Goal: Task Accomplishment & Management: Complete application form

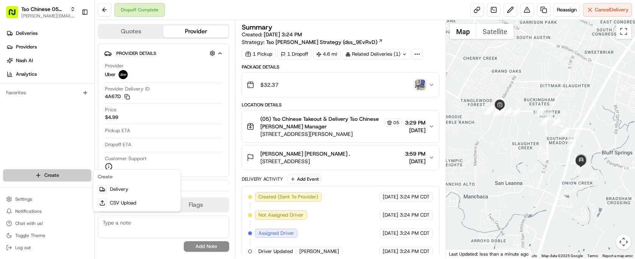
click at [70, 172] on html "Tso Chinese 05 Menchaca paul@tsochinese.com Toggle Sidebar Deliveries Providers…" at bounding box center [317, 129] width 635 height 259
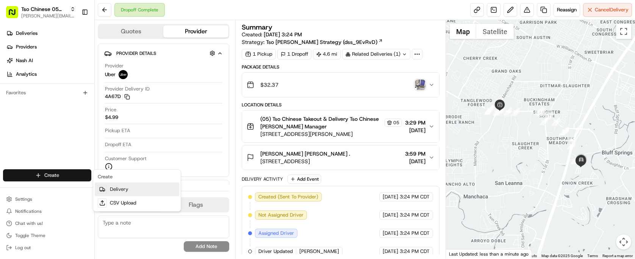
click at [115, 191] on link "Delivery" at bounding box center [137, 190] width 84 height 14
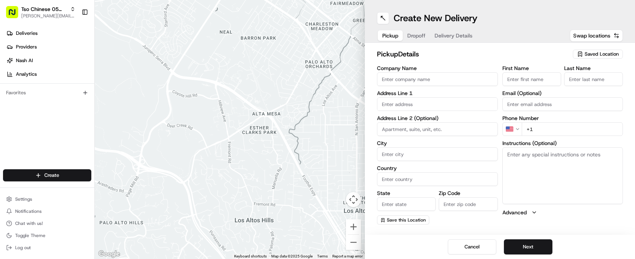
click at [589, 55] on span "Saved Location" at bounding box center [601, 54] width 34 height 7
click at [584, 83] on span "(05) Tso Chinese Takeout & Delivery (05)" at bounding box center [584, 82] width 93 height 7
type input "(05) Tso Chinese Takeout & Delivery"
type input "[STREET_ADDRESS][PERSON_NAME]"
type input "Ste 100"
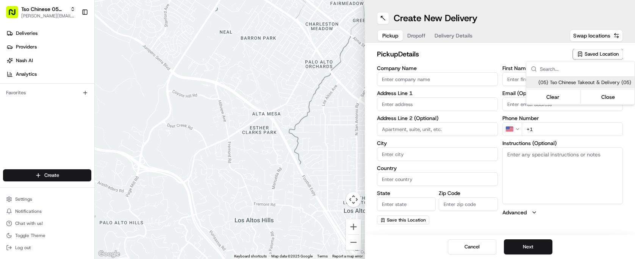
type input "Austin"
type input "US"
type input "[GEOGRAPHIC_DATA]"
type input "78748"
type input "Tso Chinese"
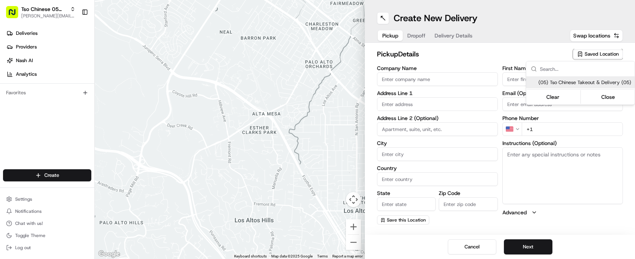
type input "[PERSON_NAME] Manager"
type input "[EMAIL_ADDRESS][DOMAIN_NAME]"
type input "[PHONE_NUMBER]"
type textarea "Submit a picture displaying address & food as Proof of Delivery. Envía una foto…"
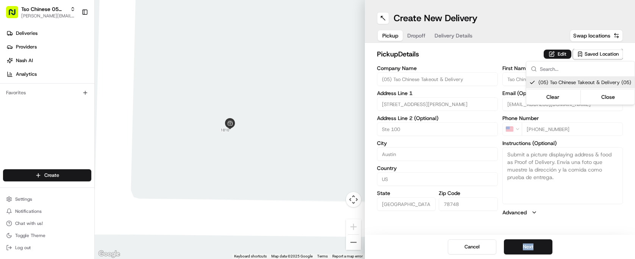
click at [533, 244] on html "Tso Chinese 05 Menchaca [EMAIL_ADDRESS][DOMAIN_NAME] Toggle Sidebar Deliveries …" at bounding box center [317, 129] width 635 height 259
click at [533, 244] on button "Next" at bounding box center [528, 246] width 48 height 15
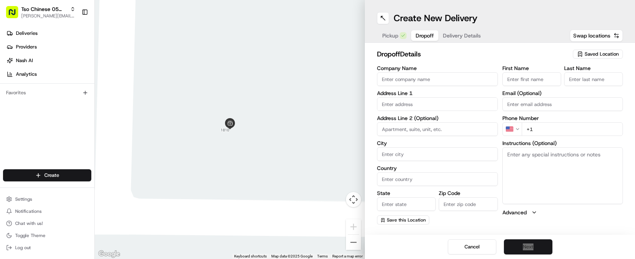
click at [443, 78] on input "Company Name" at bounding box center [437, 79] width 121 height 14
type input "[PERSON_NAME]"
click at [522, 83] on input "First Name" at bounding box center [531, 79] width 59 height 14
type input "[PERSON_NAME]"
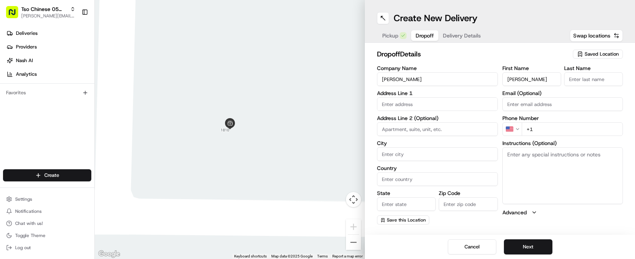
click at [588, 78] on input "Last Name" at bounding box center [593, 79] width 59 height 14
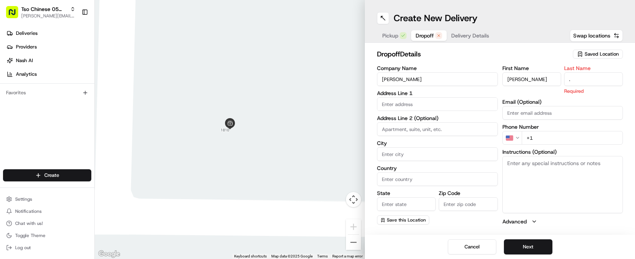
type input "."
click at [472, 106] on input "text" at bounding box center [437, 104] width 121 height 14
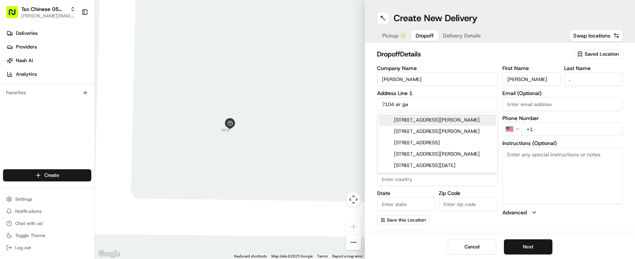
click at [477, 119] on div "7104 Sir Gawain Drive, Austin, TX" at bounding box center [437, 119] width 117 height 11
type input "[STREET_ADDRESS][PERSON_NAME]"
type input "Austin"
type input "[GEOGRAPHIC_DATA]"
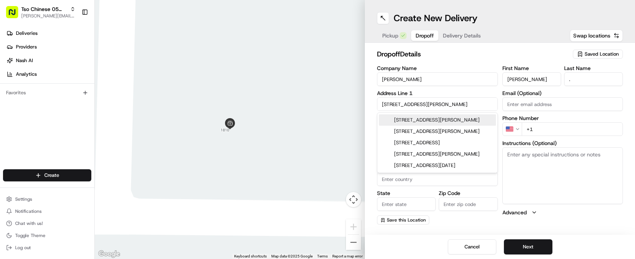
type input "78745"
type input "7104 Sir Gawain Drive"
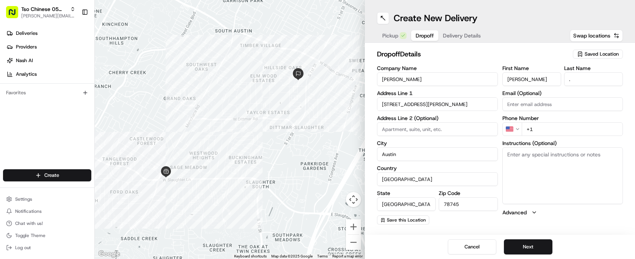
click at [550, 139] on div "First Name Daniel Garcia Last Name . Email (Optional) Phone Number US +1 Instru…" at bounding box center [562, 145] width 121 height 159
click at [560, 128] on input "+1" at bounding box center [573, 129] width 102 height 14
type input "+1 512 800 0914"
click at [534, 250] on button "Next" at bounding box center [528, 246] width 48 height 15
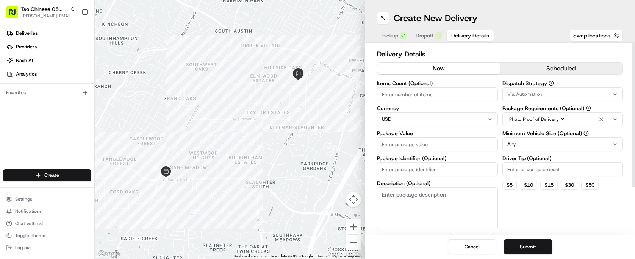
click at [438, 89] on input "Items Count (Optional)" at bounding box center [437, 95] width 121 height 14
type input "6"
click at [447, 151] on div "Items Count (Optional) 6 Currency USD Package Value Package Identifier (Optiona…" at bounding box center [437, 155] width 121 height 149
type input "65.55"
click at [442, 175] on input "Package Identifier (Optional)" at bounding box center [437, 170] width 121 height 14
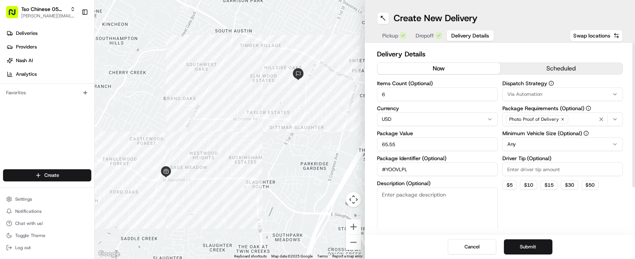
type input "#YOOVLPL"
click at [576, 171] on input "Driver Tip (Optional)" at bounding box center [562, 170] width 121 height 14
type input "2.00"
click at [572, 144] on html "Tso Chinese 05 Menchaca paul@tsochinese.com Toggle Sidebar Deliveries Providers…" at bounding box center [317, 129] width 635 height 259
click at [551, 92] on div "Via Automation" at bounding box center [562, 94] width 117 height 7
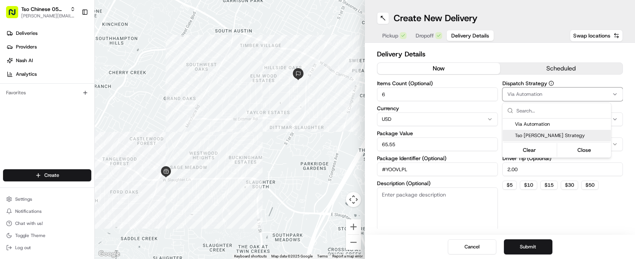
click at [538, 139] on div "Tso [PERSON_NAME] Strategy" at bounding box center [557, 135] width 108 height 11
click at [536, 227] on html "Tso Chinese 05 Menchaca paul@tsochinese.com Toggle Sidebar Deliveries Providers…" at bounding box center [317, 129] width 635 height 259
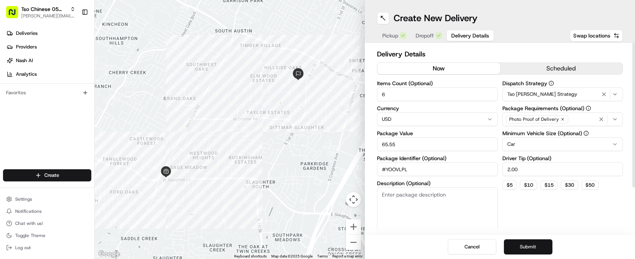
click at [534, 248] on button "Submit" at bounding box center [528, 246] width 48 height 15
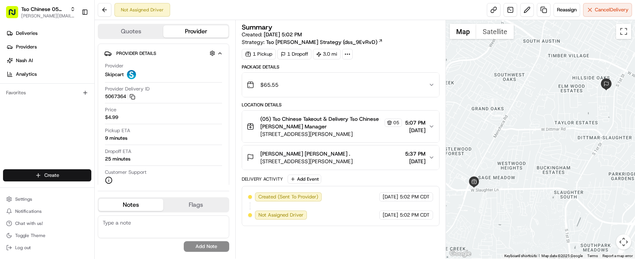
click at [31, 174] on html "Tso Chinese 05 Menchaca paul@tsochinese.com Toggle Sidebar Deliveries Providers…" at bounding box center [317, 129] width 635 height 259
click at [118, 185] on link "Delivery" at bounding box center [137, 190] width 84 height 14
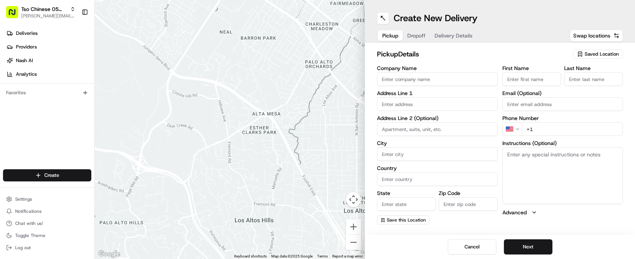
click at [604, 50] on div "Saved Location" at bounding box center [598, 54] width 50 height 9
click at [595, 86] on span "(05) Tso Chinese Takeout & Delivery (05)" at bounding box center [584, 82] width 93 height 7
type input "(05) Tso Chinese Takeout & Delivery"
type input "[STREET_ADDRESS][PERSON_NAME]"
type input "Ste 100"
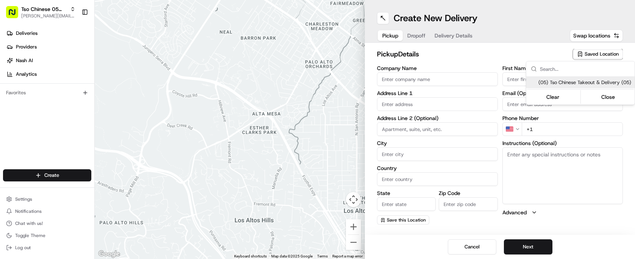
type input "Austin"
type input "US"
type input "[GEOGRAPHIC_DATA]"
type input "78748"
type input "Tso Chinese"
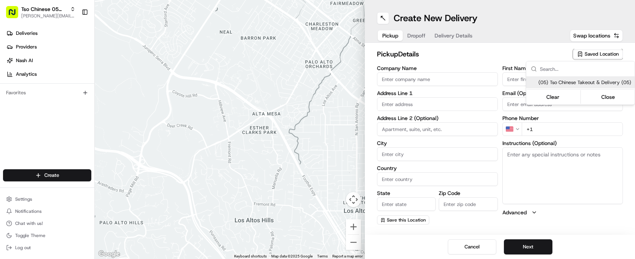
type input "[PERSON_NAME] Manager"
type input "[EMAIL_ADDRESS][DOMAIN_NAME]"
type input "[PHONE_NUMBER]"
type textarea "Submit a picture displaying address & food as Proof of Delivery. Envía una foto…"
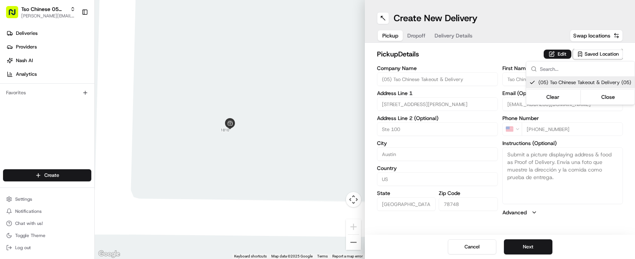
click at [519, 241] on html "Tso Chinese 05 Menchaca [EMAIL_ADDRESS][DOMAIN_NAME] Toggle Sidebar Deliveries …" at bounding box center [317, 129] width 635 height 259
click at [520, 248] on button "Next" at bounding box center [528, 246] width 48 height 15
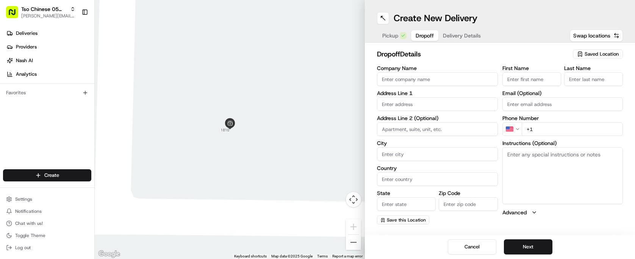
click at [452, 73] on input "Company Name" at bounding box center [437, 79] width 121 height 14
type input "[PERSON_NAME]"
click at [530, 80] on input "First Name" at bounding box center [531, 79] width 59 height 14
type input "[PERSON_NAME]"
click at [600, 84] on input "Last Name" at bounding box center [593, 79] width 59 height 14
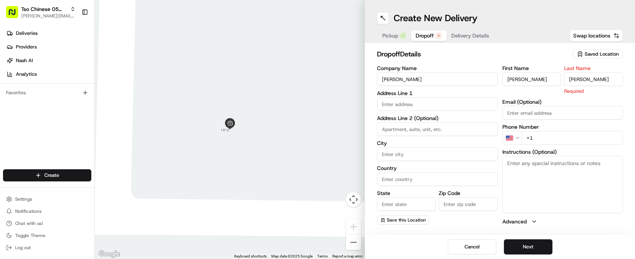
type input "[PERSON_NAME]"
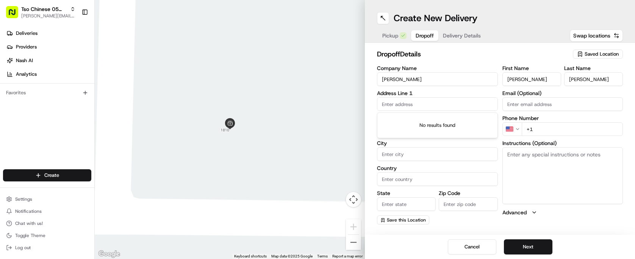
click at [469, 103] on input "text" at bounding box center [437, 104] width 121 height 14
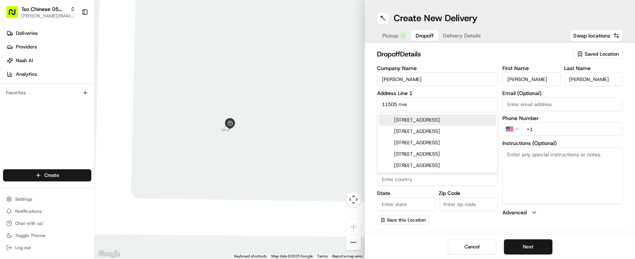
click at [458, 123] on div "11505 River Plantation Drive, Austin, TX" at bounding box center [437, 119] width 117 height 11
type input "[STREET_ADDRESS]"
type input "Austin"
type input "[GEOGRAPHIC_DATA]"
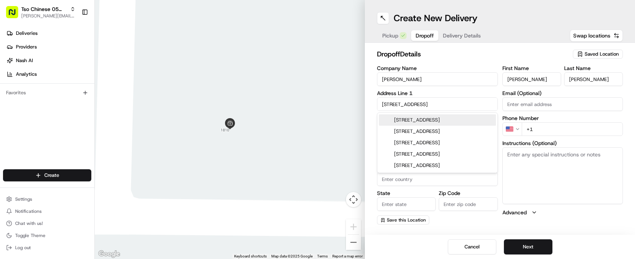
type input "78747"
type input "11505 River Plantation Drive"
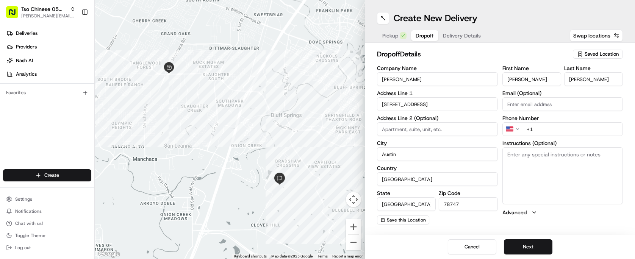
click at [570, 134] on input "+1" at bounding box center [573, 129] width 102 height 14
type input "+1 585 709 2520"
click at [525, 243] on button "Next" at bounding box center [528, 246] width 48 height 15
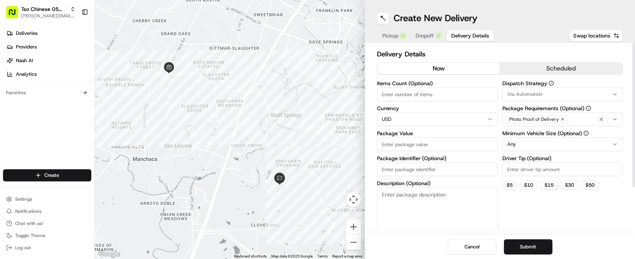
click at [447, 97] on input "Items Count (Optional)" at bounding box center [437, 95] width 121 height 14
type input "3"
click at [433, 145] on input "Package Value" at bounding box center [437, 145] width 121 height 14
type input "48.55"
click at [437, 168] on input "Package Identifier (Optional)" at bounding box center [437, 170] width 121 height 14
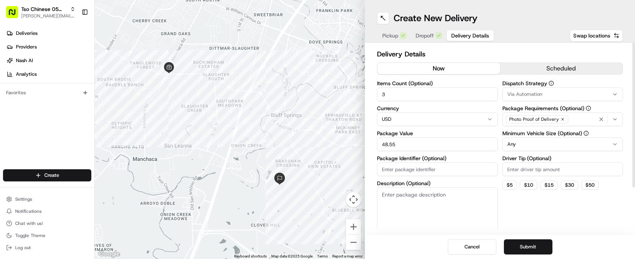
click at [443, 175] on input "Package Identifier (Optional)" at bounding box center [437, 170] width 121 height 14
click at [458, 163] on input "Package Identifier (Optional)" at bounding box center [437, 170] width 121 height 14
type input "#UGBYKHP"
click at [545, 163] on input "Driver Tip (Optional)" at bounding box center [562, 170] width 121 height 14
type input "2.00"
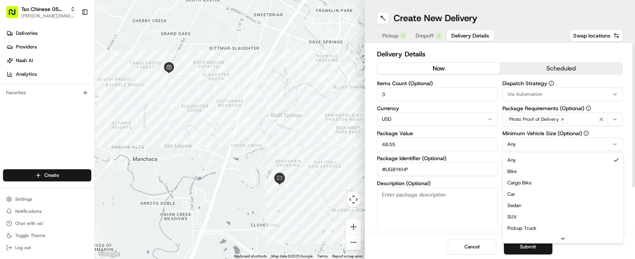
click at [531, 141] on html "Tso Chinese 05 Menchaca paul@tsochinese.com Toggle Sidebar Deliveries Providers…" at bounding box center [317, 129] width 635 height 259
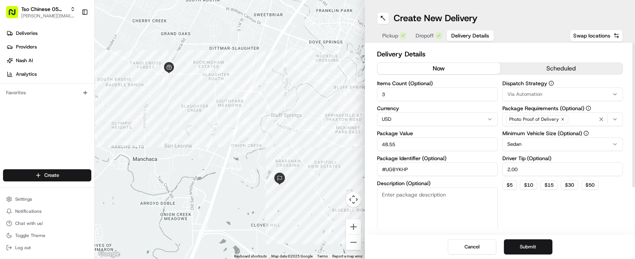
click at [546, 142] on html "Tso Chinese 05 Menchaca paul@tsochinese.com Toggle Sidebar Deliveries Providers…" at bounding box center [317, 129] width 635 height 259
click at [575, 99] on button "Via Automation" at bounding box center [562, 95] width 121 height 14
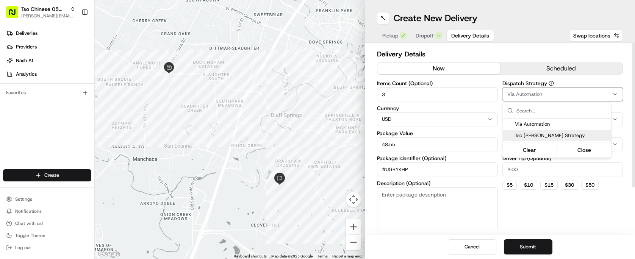
click at [563, 135] on span "Tso [PERSON_NAME] Strategy" at bounding box center [561, 135] width 93 height 7
click at [532, 218] on html "Tso Chinese 05 Menchaca paul@tsochinese.com Toggle Sidebar Deliveries Providers…" at bounding box center [317, 129] width 635 height 259
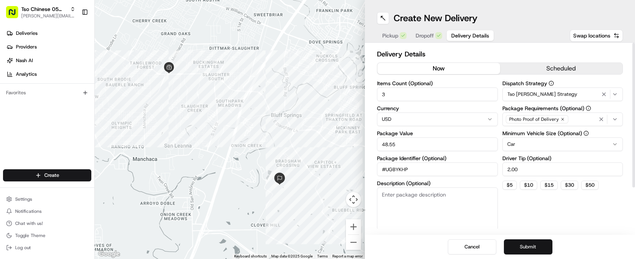
click at [541, 250] on button "Submit" at bounding box center [528, 246] width 48 height 15
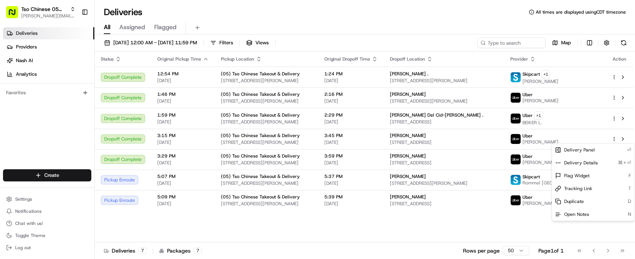
click at [52, 178] on html "Tso Chinese 05 Menchaca [EMAIL_ADDRESS][DOMAIN_NAME] Toggle Sidebar Deliveries …" at bounding box center [317, 129] width 635 height 259
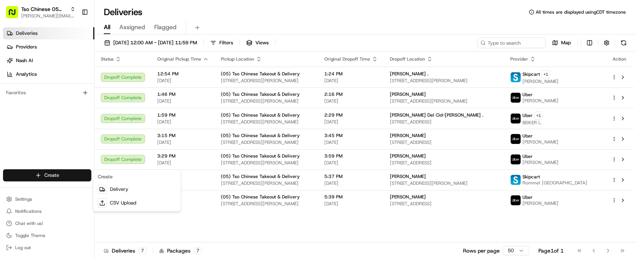
click at [52, 178] on html "Tso Chinese 05 Menchaca [EMAIL_ADDRESS][DOMAIN_NAME] Toggle Sidebar Deliveries …" at bounding box center [317, 129] width 635 height 259
click at [114, 189] on link "Delivery" at bounding box center [137, 190] width 84 height 14
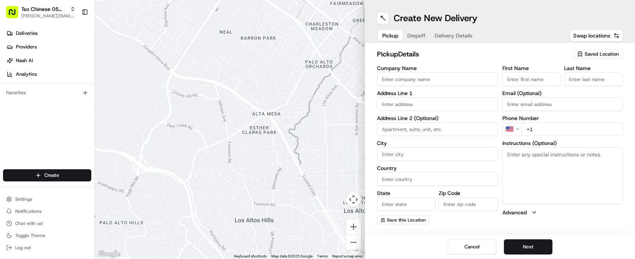
click at [591, 51] on span "Saved Location" at bounding box center [601, 54] width 34 height 7
click at [577, 81] on span "(05) Tso Chinese Takeout & Delivery (05)" at bounding box center [584, 82] width 93 height 7
type input "(05) Tso Chinese Takeout & Delivery"
type input "[STREET_ADDRESS][PERSON_NAME]"
type input "Ste 100"
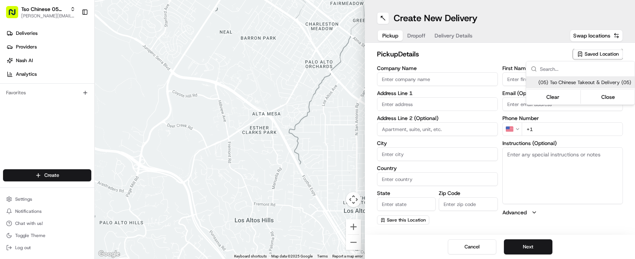
type input "Austin"
type input "US"
type input "[GEOGRAPHIC_DATA]"
type input "78748"
type input "Tso Chinese"
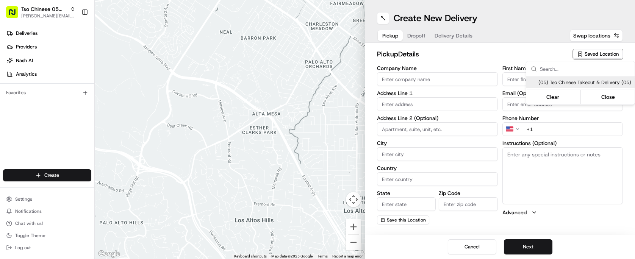
type input "[PERSON_NAME] Manager"
type input "[EMAIL_ADDRESS][DOMAIN_NAME]"
type input "[PHONE_NUMBER]"
type textarea "Submit a picture displaying address & food as Proof of Delivery. Envía una foto…"
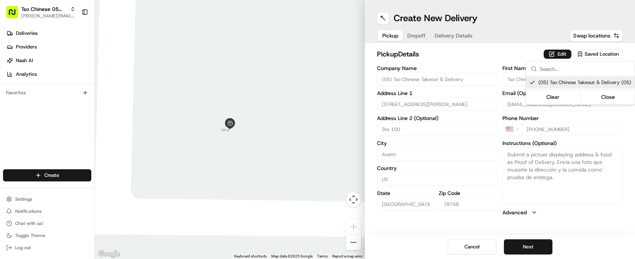
click at [517, 233] on html "Tso Chinese 05 Menchaca [EMAIL_ADDRESS][DOMAIN_NAME] Toggle Sidebar Deliveries …" at bounding box center [317, 129] width 635 height 259
click at [529, 256] on div "Cancel Next" at bounding box center [500, 247] width 270 height 24
click at [533, 253] on button "Next" at bounding box center [528, 246] width 48 height 15
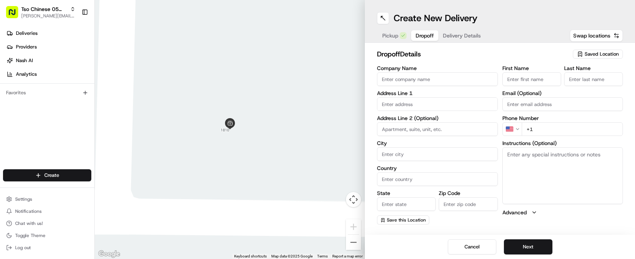
click at [609, 56] on span "Saved Location" at bounding box center [601, 54] width 34 height 7
click at [511, 60] on html "Tso Chinese 05 Menchaca [EMAIL_ADDRESS][DOMAIN_NAME] Toggle Sidebar Deliveries …" at bounding box center [317, 129] width 635 height 259
click at [463, 77] on input "Company Name" at bounding box center [437, 79] width 121 height 14
type input "[PERSON_NAME]"
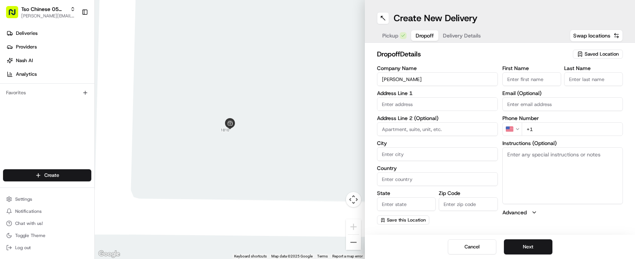
click at [528, 76] on input "First Name" at bounding box center [531, 79] width 59 height 14
type input "[PERSON_NAME]"
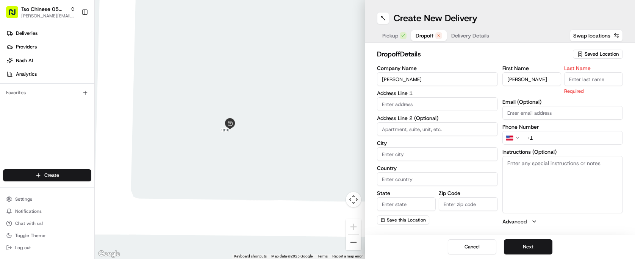
click at [599, 76] on input "Last Name" at bounding box center [593, 79] width 59 height 14
type input "[PERSON_NAME]"
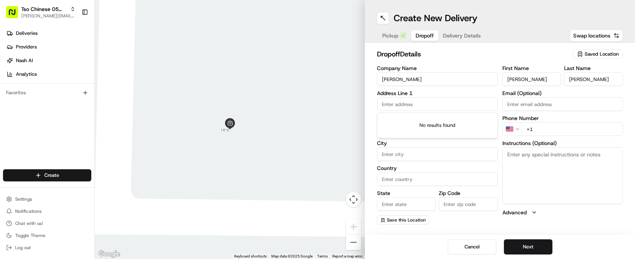
click at [395, 109] on input "text" at bounding box center [437, 104] width 121 height 14
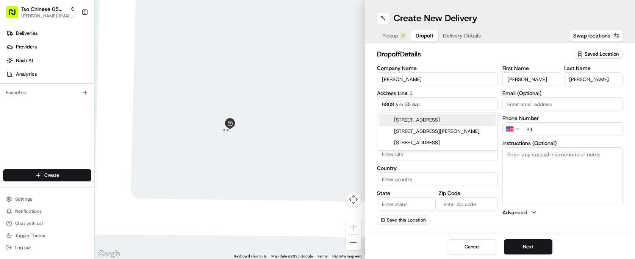
click at [443, 125] on div "[STREET_ADDRESS]" at bounding box center [437, 119] width 117 height 11
type input "[STREET_ADDRESS]"
type input "Austin"
type input "[GEOGRAPHIC_DATA]"
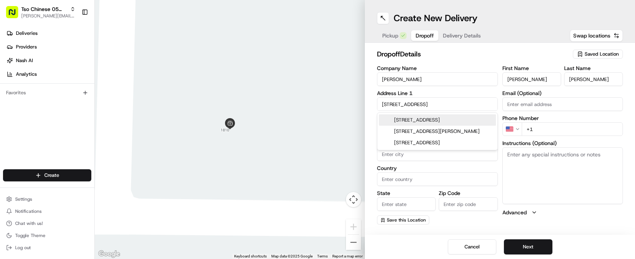
type input "78745"
type input "[STREET_ADDRESS]"
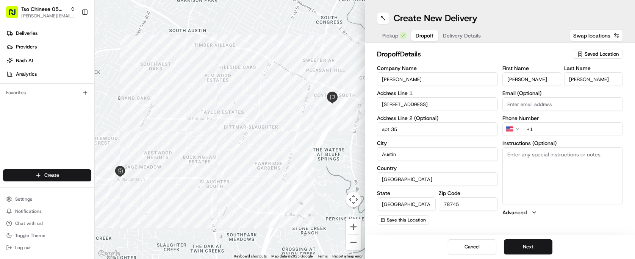
type input "apt 35"
click at [564, 133] on input "+1" at bounding box center [573, 129] width 102 height 14
type input "[PHONE_NUMBER]"
click at [543, 251] on button "Next" at bounding box center [528, 246] width 48 height 15
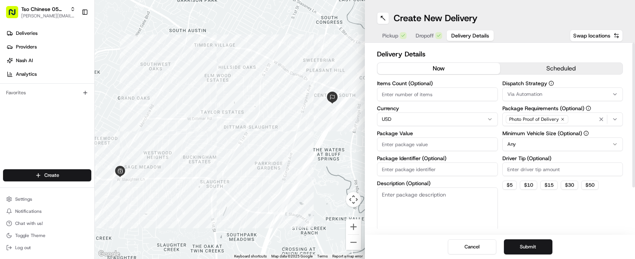
click at [474, 104] on div "Items Count (Optional) Currency USD Package Value Package Identifier (Optional)…" at bounding box center [437, 155] width 121 height 149
click at [465, 99] on input "Items Count (Optional)" at bounding box center [437, 95] width 121 height 14
type input "2"
click at [458, 144] on input "Package Value" at bounding box center [437, 145] width 121 height 14
type input "32.37"
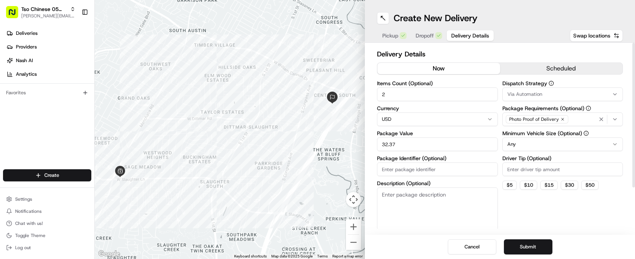
click at [537, 173] on input "Driver Tip (Optional)" at bounding box center [562, 170] width 121 height 14
type input "2.00"
click at [516, 90] on button "Via Automation" at bounding box center [562, 95] width 121 height 14
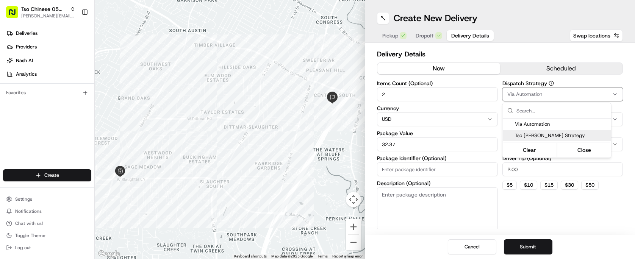
click at [536, 132] on span "Tso [PERSON_NAME] Strategy" at bounding box center [561, 135] width 93 height 7
click at [497, 227] on html "Tso Chinese 05 Menchaca [EMAIL_ADDRESS][DOMAIN_NAME] Toggle Sidebar Deliveries …" at bounding box center [317, 129] width 635 height 259
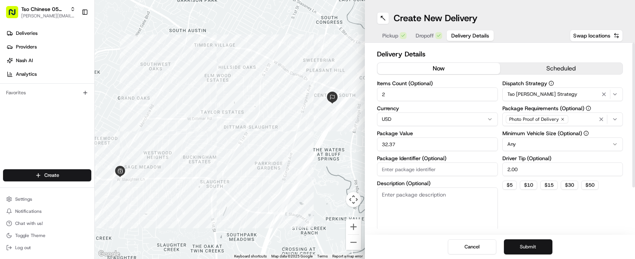
click at [543, 247] on button "Submit" at bounding box center [528, 246] width 48 height 15
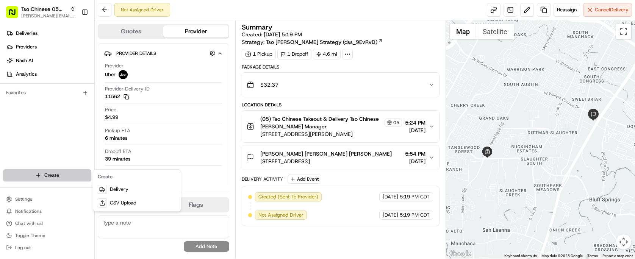
click at [80, 173] on html "Tso Chinese 05 Menchaca [EMAIL_ADDRESS][DOMAIN_NAME] Toggle Sidebar Deliveries …" at bounding box center [317, 129] width 635 height 259
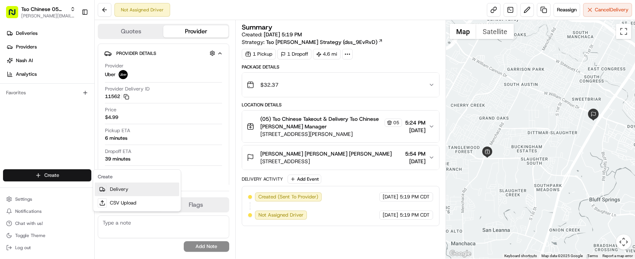
click at [144, 186] on link "Delivery" at bounding box center [137, 190] width 84 height 14
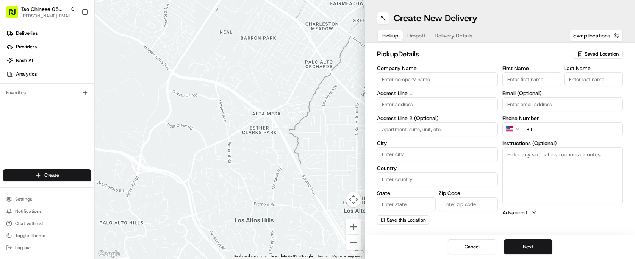
click at [604, 53] on span "Saved Location" at bounding box center [601, 54] width 34 height 7
click at [587, 83] on span "(05) Tso Chinese Takeout & Delivery (05)" at bounding box center [584, 82] width 93 height 7
type input "(05) Tso Chinese Takeout & Delivery"
type input "[STREET_ADDRESS][PERSON_NAME]"
type input "Ste 100"
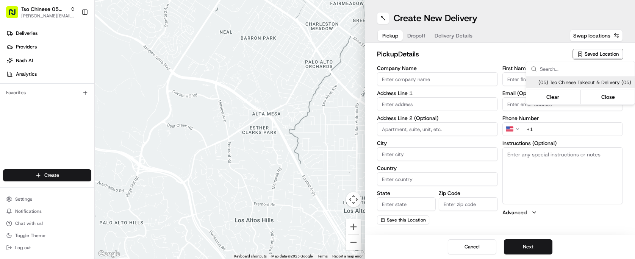
type input "Austin"
type input "US"
type input "[GEOGRAPHIC_DATA]"
type input "78748"
type input "Tso Chinese"
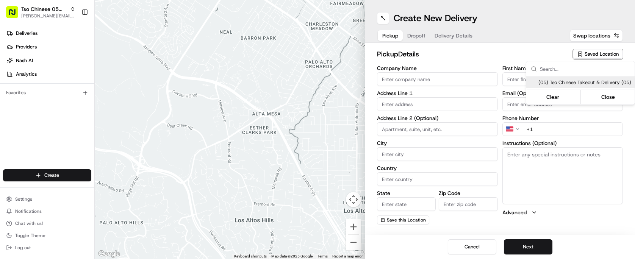
type input "[PERSON_NAME] Manager"
type input "[EMAIL_ADDRESS][DOMAIN_NAME]"
type input "[PHONE_NUMBER]"
type textarea "Submit a picture displaying address & food as Proof of Delivery. Envía una foto…"
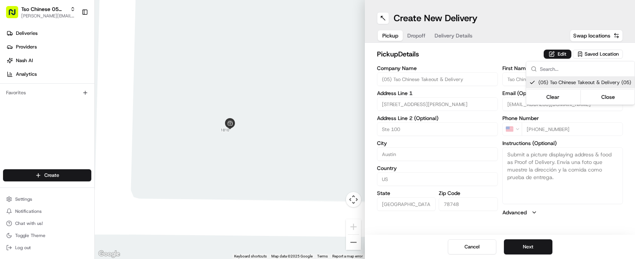
click at [541, 224] on html "Tso Chinese 05 Menchaca [EMAIL_ADDRESS][DOMAIN_NAME] Toggle Sidebar Deliveries …" at bounding box center [317, 129] width 635 height 259
click at [540, 242] on button "Next" at bounding box center [528, 246] width 48 height 15
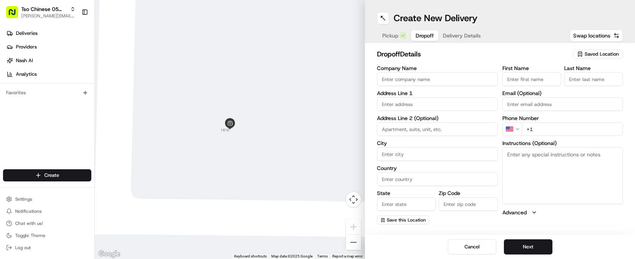
click at [590, 52] on span "Saved Location" at bounding box center [601, 54] width 34 height 7
click at [584, 79] on div "No results found." at bounding box center [580, 83] width 108 height 13
click at [451, 80] on html "Tso Chinese 05 Menchaca [EMAIL_ADDRESS][DOMAIN_NAME] Toggle Sidebar Deliveries …" at bounding box center [317, 129] width 635 height 259
click at [475, 79] on input "Company Name" at bounding box center [437, 79] width 121 height 14
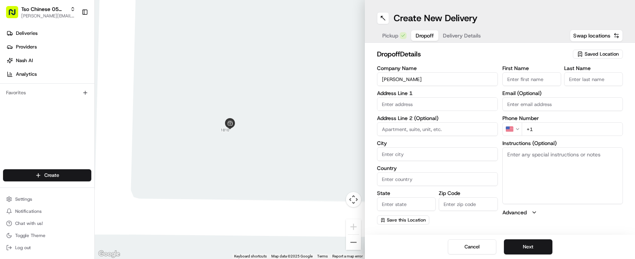
type input "[PERSON_NAME]"
click at [513, 76] on input "First Name" at bounding box center [531, 79] width 59 height 14
type input "[PERSON_NAME]"
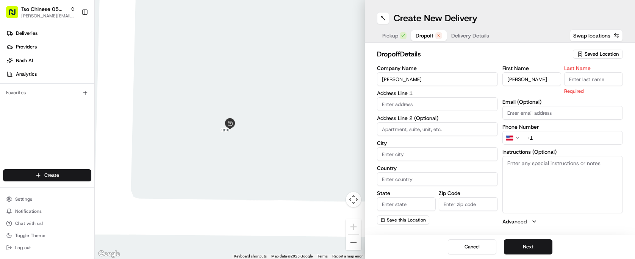
click at [578, 79] on input "Last Name" at bounding box center [593, 79] width 59 height 14
type input "."
click at [434, 97] on div "Address Line 1" at bounding box center [437, 101] width 121 height 20
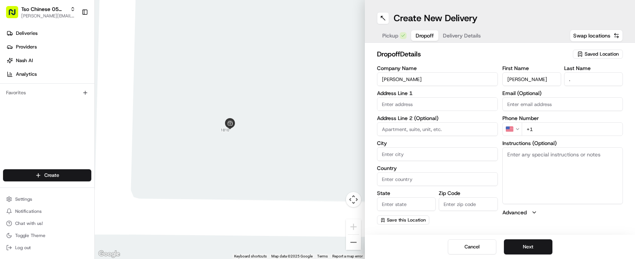
click at [434, 99] on input "text" at bounding box center [437, 104] width 121 height 14
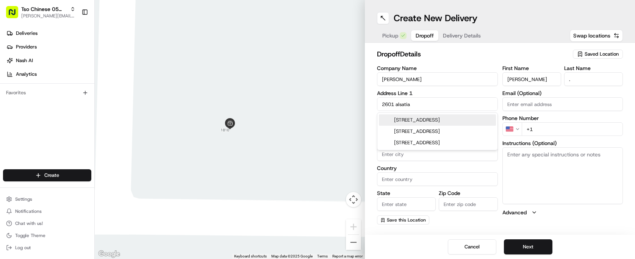
click at [441, 122] on div "[STREET_ADDRESS]" at bounding box center [437, 119] width 117 height 11
type input "[STREET_ADDRESS]"
type input "Austin"
type input "[GEOGRAPHIC_DATA]"
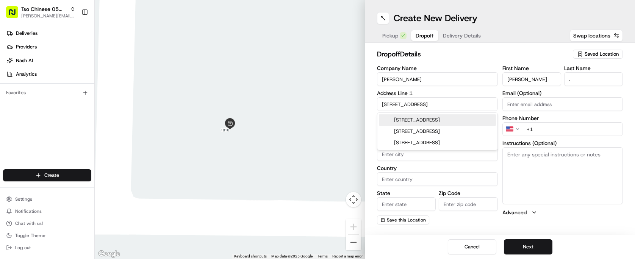
type input "78748"
type input "[STREET_ADDRESS]"
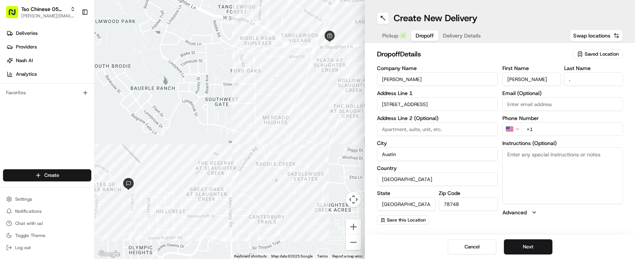
click at [559, 132] on input "+1" at bounding box center [573, 129] width 102 height 14
type input "[PHONE_NUMBER]"
click at [525, 250] on button "Next" at bounding box center [528, 246] width 48 height 15
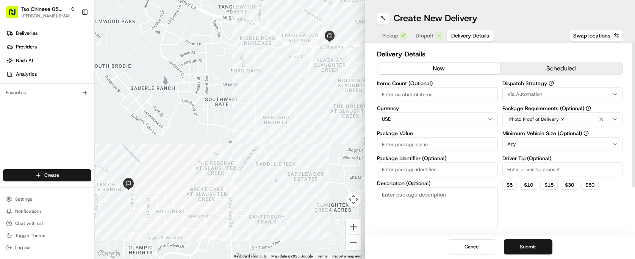
click at [449, 95] on input "Items Count (Optional)" at bounding box center [437, 95] width 121 height 14
type input "5"
click at [440, 148] on input "Package Value" at bounding box center [437, 145] width 121 height 14
type input "64.68"
click at [463, 176] on div "Items Count (Optional) 5 Currency USD Package Value 64.68 Package Identifier (O…" at bounding box center [437, 155] width 121 height 149
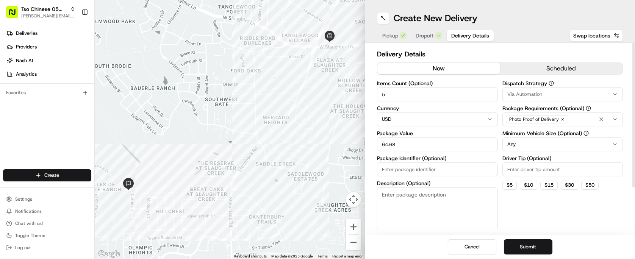
click at [464, 173] on input "Package Identifier (Optional)" at bounding box center [437, 170] width 121 height 14
type input "#5BF4DE3"
click at [558, 169] on input "Driver Tip (Optional)" at bounding box center [562, 170] width 121 height 14
type input "2.00"
click at [556, 141] on html "Tso Chinese 05 Menchaca [EMAIL_ADDRESS][DOMAIN_NAME] Toggle Sidebar Deliveries …" at bounding box center [317, 129] width 635 height 259
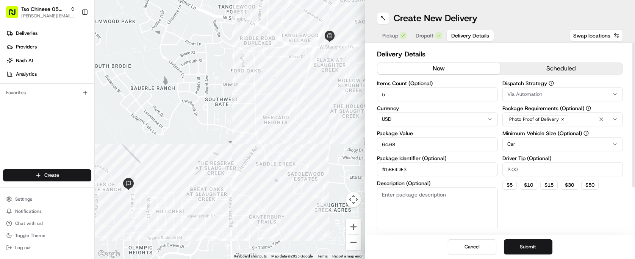
click at [550, 100] on button "Via Automation" at bounding box center [562, 95] width 121 height 14
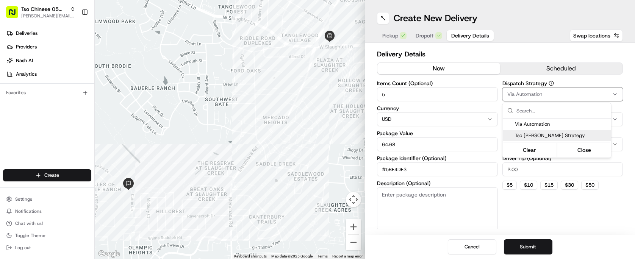
click at [546, 134] on span "Tso [PERSON_NAME] Strategy" at bounding box center [561, 135] width 93 height 7
click at [535, 251] on html "Tso Chinese 05 Menchaca [EMAIL_ADDRESS][DOMAIN_NAME] Toggle Sidebar Deliveries …" at bounding box center [317, 129] width 635 height 259
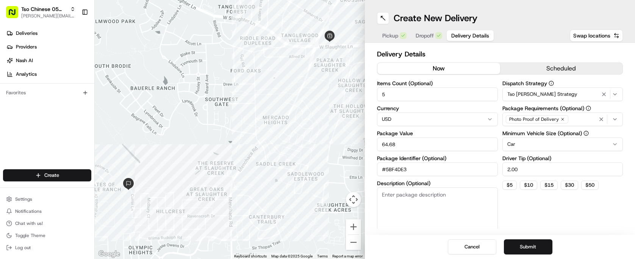
click at [535, 251] on button "Submit" at bounding box center [528, 246] width 48 height 15
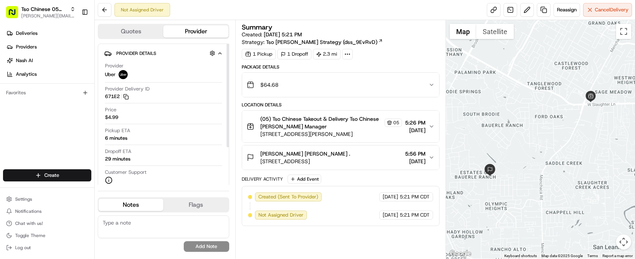
click at [82, 159] on div "Deliveries Providers [PERSON_NAME] Analytics Favorites" at bounding box center [47, 99] width 94 height 150
click at [81, 170] on html "Tso Chinese 05 Menchaca [EMAIL_ADDRESS][DOMAIN_NAME] Toggle Sidebar Deliveries …" at bounding box center [317, 129] width 635 height 259
click at [121, 189] on link "Delivery" at bounding box center [137, 190] width 84 height 14
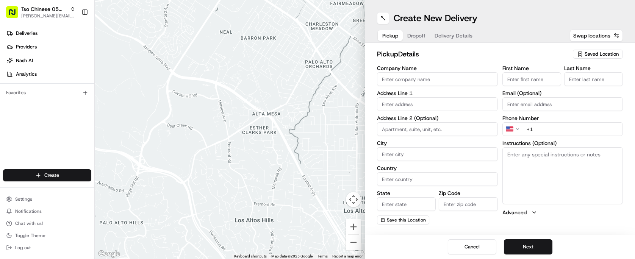
click at [588, 54] on span "Saved Location" at bounding box center [601, 54] width 34 height 7
click at [591, 78] on div "(05) Tso Chinese Takeout & Delivery (05)" at bounding box center [580, 82] width 108 height 11
type input "(05) Tso Chinese Takeout & Delivery"
type input "[STREET_ADDRESS][PERSON_NAME]"
type input "Ste 100"
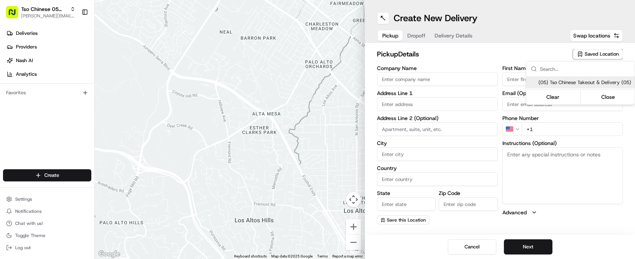
type input "Austin"
type input "US"
type input "[GEOGRAPHIC_DATA]"
type input "78748"
type input "Tso Chinese"
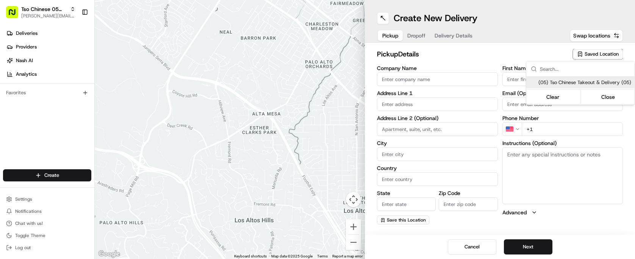
type input "[PERSON_NAME] Manager"
type input "[EMAIL_ADDRESS][DOMAIN_NAME]"
type input "[PHONE_NUMBER]"
type textarea "Submit a picture displaying address & food as Proof of Delivery. Envía una foto…"
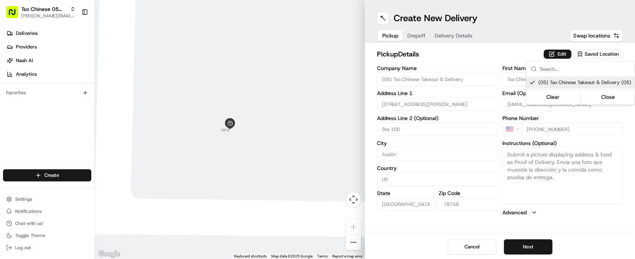
click at [521, 235] on html "Tso Chinese 05 Menchaca [EMAIL_ADDRESS][DOMAIN_NAME] Toggle Sidebar Deliveries …" at bounding box center [317, 129] width 635 height 259
click at [528, 245] on button "Next" at bounding box center [528, 246] width 48 height 15
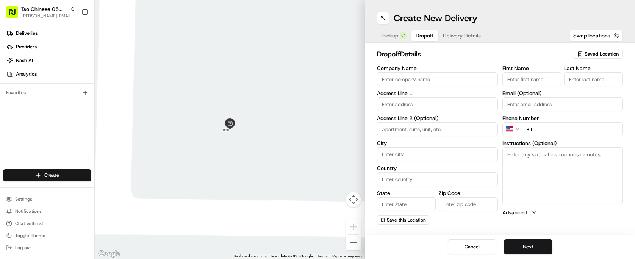
click at [416, 79] on input "Company Name" at bounding box center [437, 79] width 121 height 14
type input "[PERSON_NAME]"
click at [544, 75] on input "First Name" at bounding box center [531, 79] width 59 height 14
type input "[PERSON_NAME]"
click at [595, 81] on input "Last Name" at bounding box center [593, 79] width 59 height 14
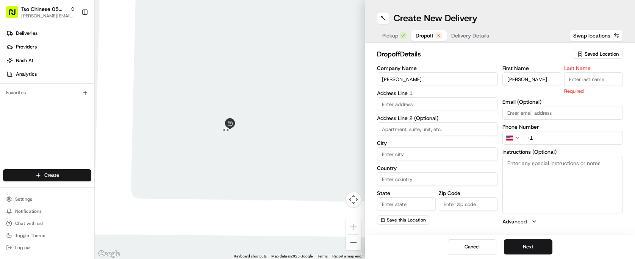
type input ","
type input "."
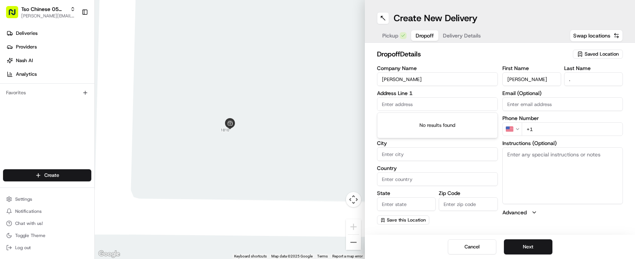
click at [392, 110] on input "text" at bounding box center [437, 104] width 121 height 14
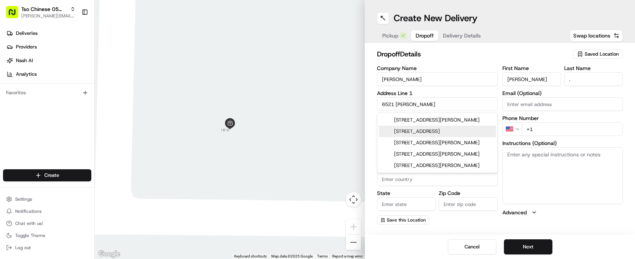
click at [413, 126] on div "[STREET_ADDRESS]" at bounding box center [437, 131] width 117 height 11
type input "[STREET_ADDRESS]"
type input "[GEOGRAPHIC_DATA]"
type input "FL"
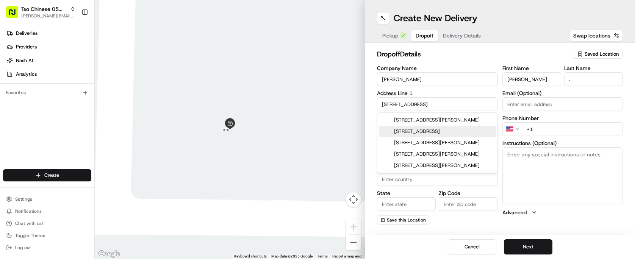
type input "34241"
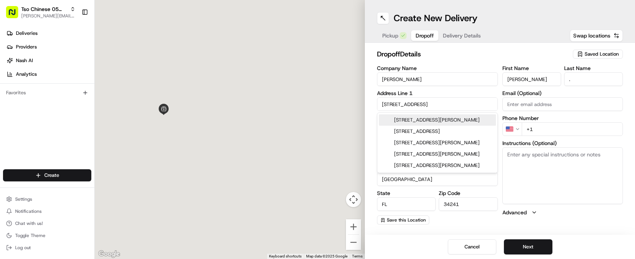
type input "[STREET_ADDRESS]"
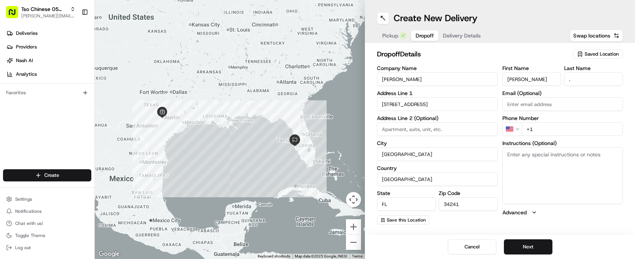
click at [567, 125] on input "+1" at bounding box center [573, 129] width 102 height 14
type input "[PHONE_NUMBER]"
click at [529, 248] on button "Next" at bounding box center [528, 246] width 48 height 15
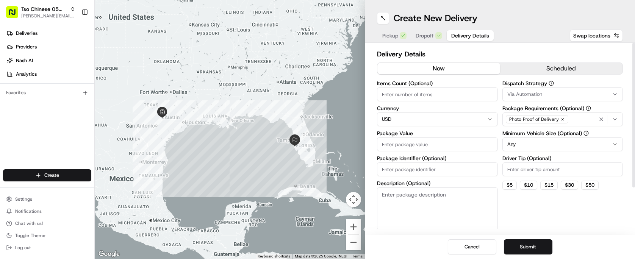
click at [445, 103] on div "Items Count (Optional) Currency USD Package Value Package Identifier (Optional)…" at bounding box center [437, 155] width 121 height 149
type input "2"
click at [445, 137] on div "Package Value" at bounding box center [437, 141] width 121 height 20
click at [472, 144] on input "Package Value" at bounding box center [437, 145] width 121 height 14
type input "31.83"
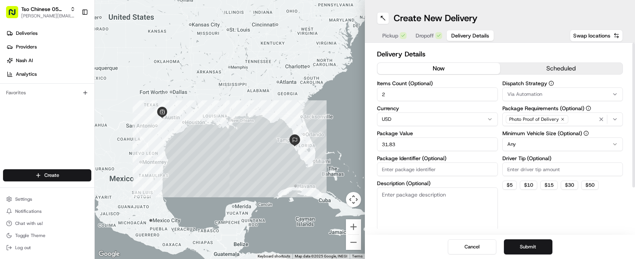
click at [413, 167] on input "Package Identifier (Optional)" at bounding box center [437, 170] width 121 height 14
type input "#5TYNUVW"
click at [533, 170] on input "Driver Tip (Optional)" at bounding box center [562, 170] width 121 height 14
type input "2.00"
click at [527, 145] on html "Tso Chinese 05 Menchaca [EMAIL_ADDRESS][DOMAIN_NAME] Toggle Sidebar Deliveries …" at bounding box center [317, 129] width 635 height 259
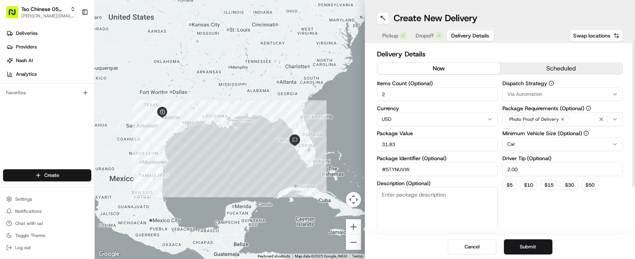
click at [557, 89] on button "Via Automation" at bounding box center [562, 95] width 121 height 14
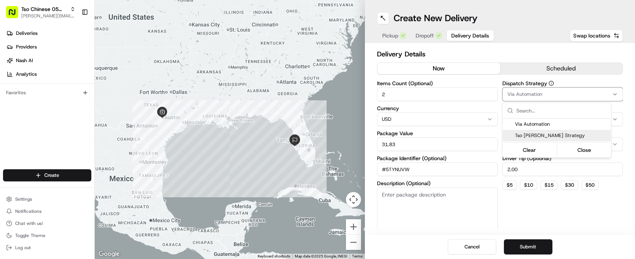
click at [530, 139] on div "Tso [PERSON_NAME] Strategy" at bounding box center [557, 135] width 108 height 11
click at [527, 225] on html "Tso Chinese 05 Menchaca [EMAIL_ADDRESS][DOMAIN_NAME] Toggle Sidebar Deliveries …" at bounding box center [317, 129] width 635 height 259
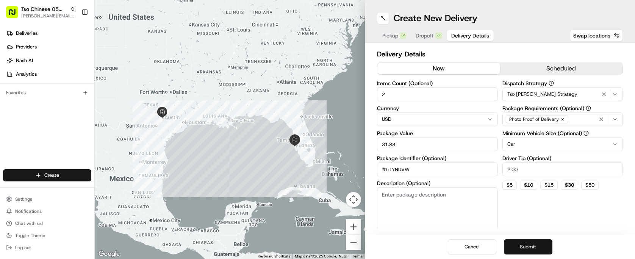
click at [536, 245] on button "Submit" at bounding box center [528, 246] width 48 height 15
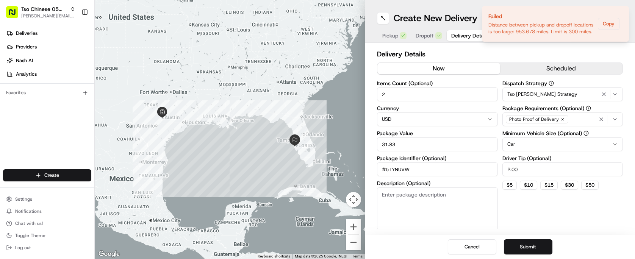
drag, startPoint x: 421, startPoint y: 40, endPoint x: 426, endPoint y: 36, distance: 6.5
click at [426, 36] on button "Dropoff" at bounding box center [429, 35] width 36 height 11
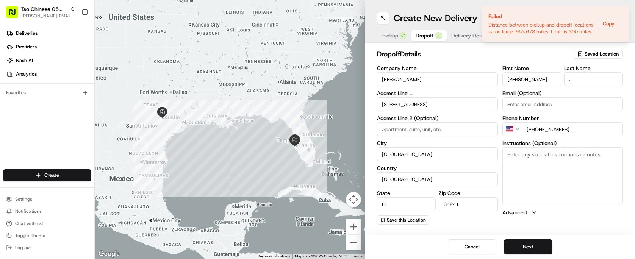
click at [426, 36] on span "Dropoff" at bounding box center [425, 36] width 18 height 8
click at [437, 102] on input "[STREET_ADDRESS]" at bounding box center [437, 104] width 121 height 14
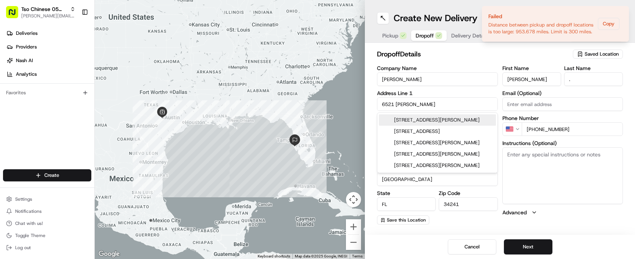
click at [433, 119] on div "[STREET_ADDRESS][PERSON_NAME]" at bounding box center [437, 119] width 117 height 11
type input "[STREET_ADDRESS][PERSON_NAME]"
type input "Austin"
type input "[GEOGRAPHIC_DATA]"
type input "78747"
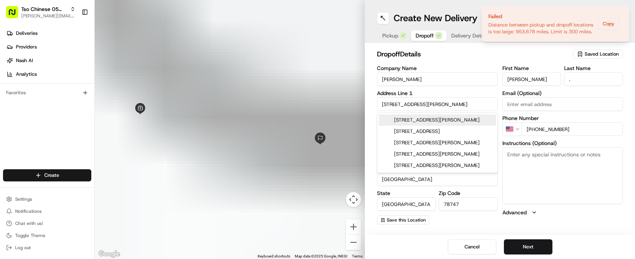
type input "[STREET_ADDRESS][PERSON_NAME]"
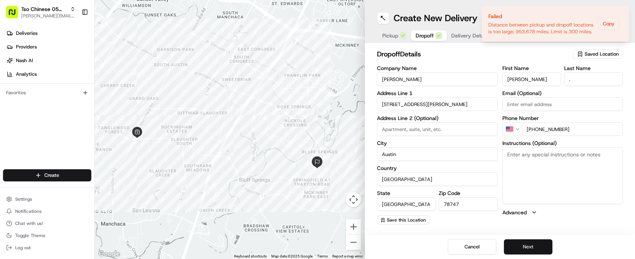
click at [536, 251] on button "Next" at bounding box center [528, 246] width 48 height 15
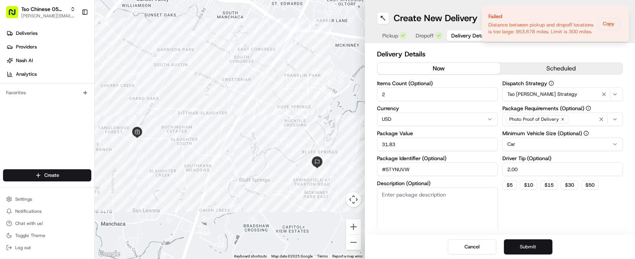
click at [536, 251] on button "Submit" at bounding box center [528, 246] width 48 height 15
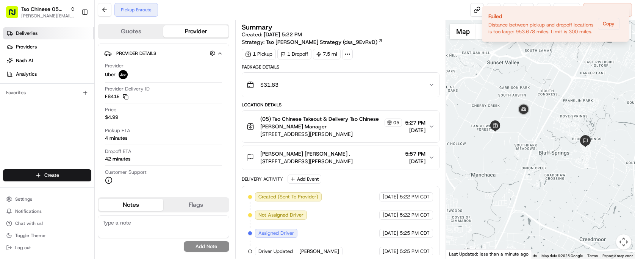
click at [42, 38] on link "Deliveries" at bounding box center [48, 33] width 91 height 12
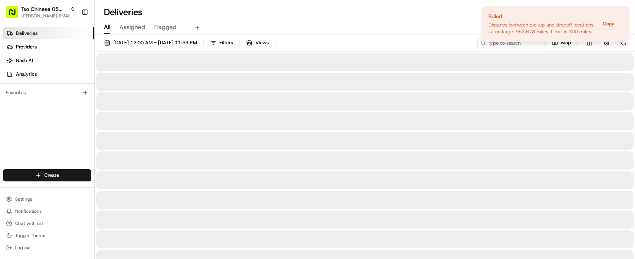
click at [42, 38] on link "Deliveries" at bounding box center [48, 33] width 91 height 12
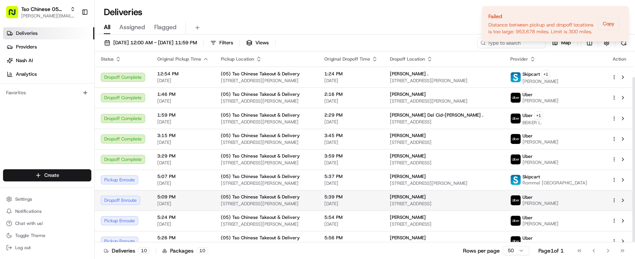
scroll to position [30, 0]
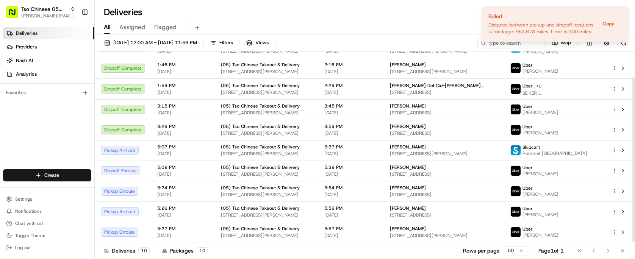
drag, startPoint x: 343, startPoint y: 206, endPoint x: 167, endPoint y: 48, distance: 236.6
click at [198, 66] on tbody "Dropoff Complete 12:54 PM [DATE] (05) Tso Chinese Takeout & Delivery [STREET_AD…" at bounding box center [364, 139] width 539 height 205
